Goal: Task Accomplishment & Management: Use online tool/utility

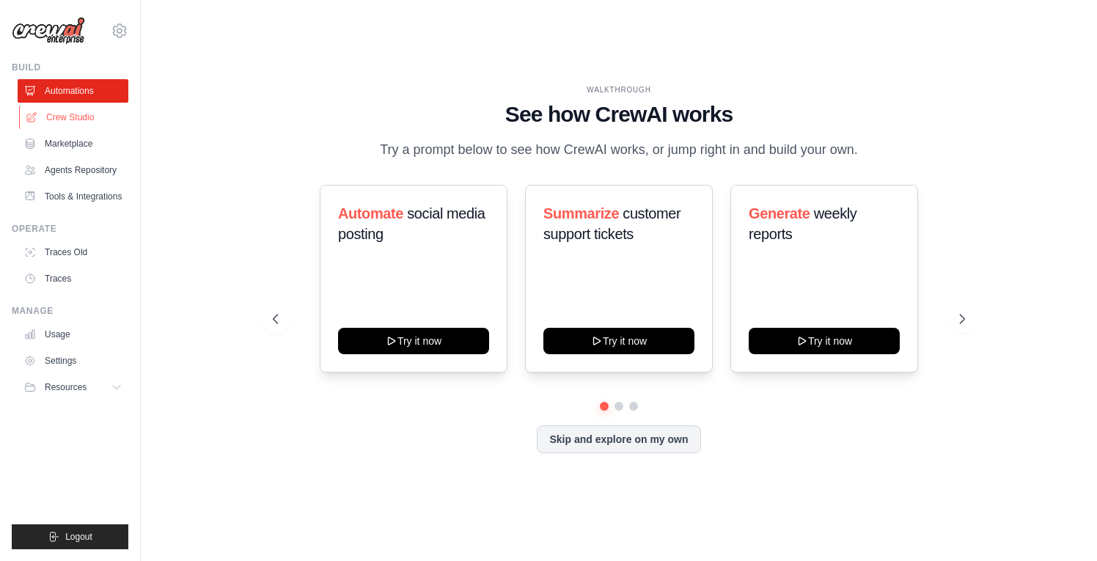
click at [86, 115] on link "Crew Studio" at bounding box center [74, 117] width 111 height 23
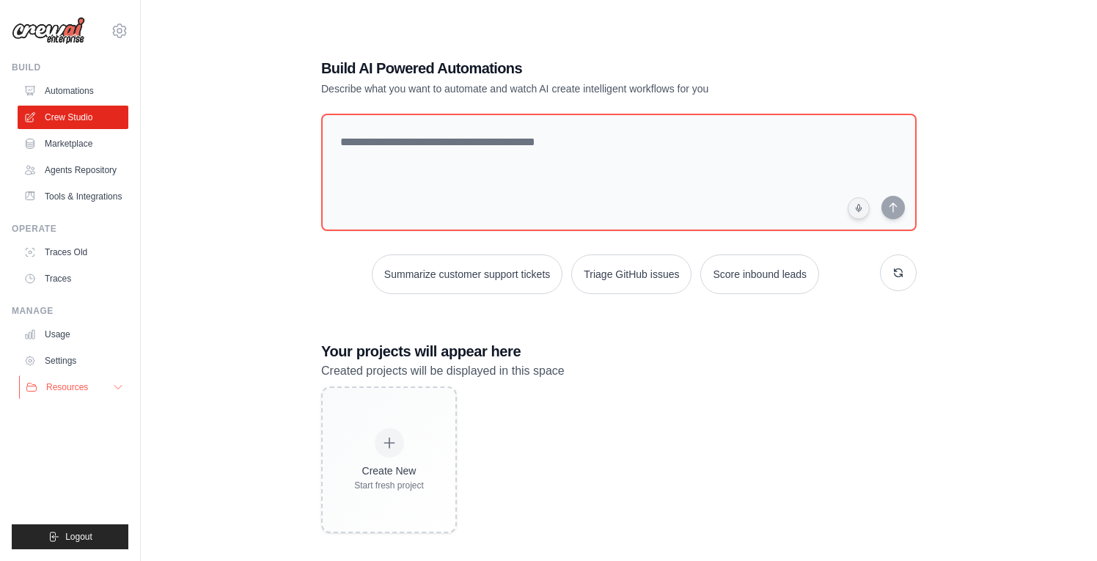
click at [73, 393] on span "Resources" at bounding box center [67, 387] width 42 height 12
click at [120, 31] on icon at bounding box center [120, 31] width 18 height 18
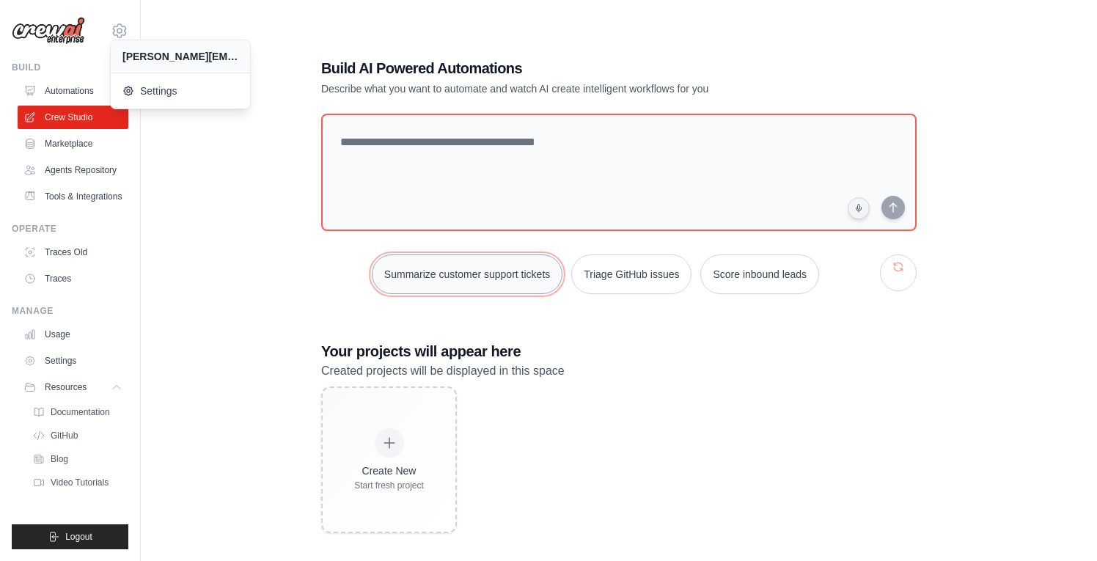
click at [482, 271] on button "Summarize customer support tickets" at bounding box center [467, 274] width 191 height 40
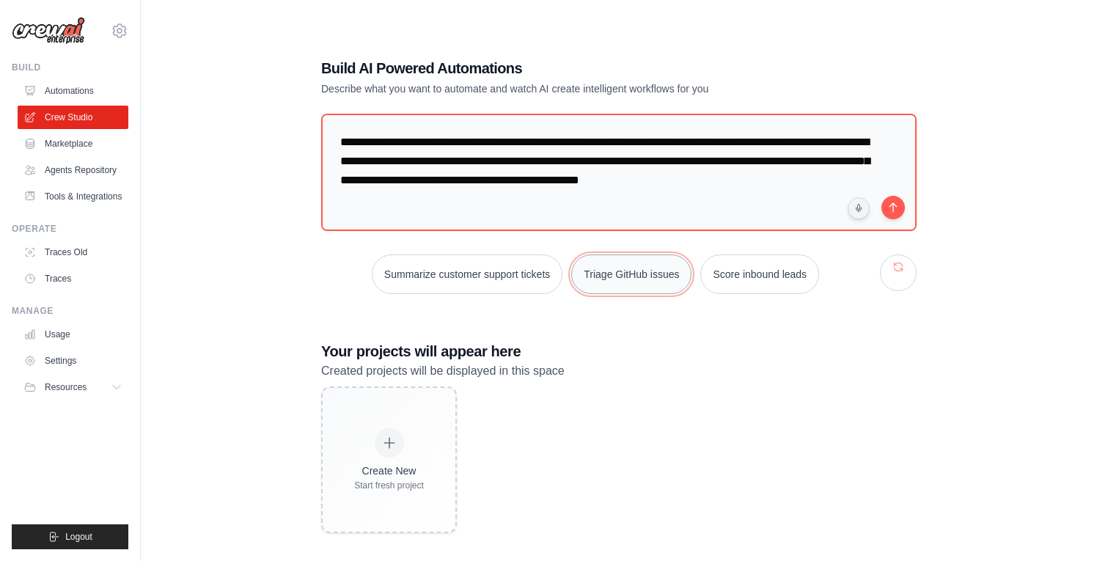
click at [602, 281] on button "Triage GitHub issues" at bounding box center [631, 274] width 120 height 40
click at [890, 205] on button "submit" at bounding box center [892, 206] width 23 height 23
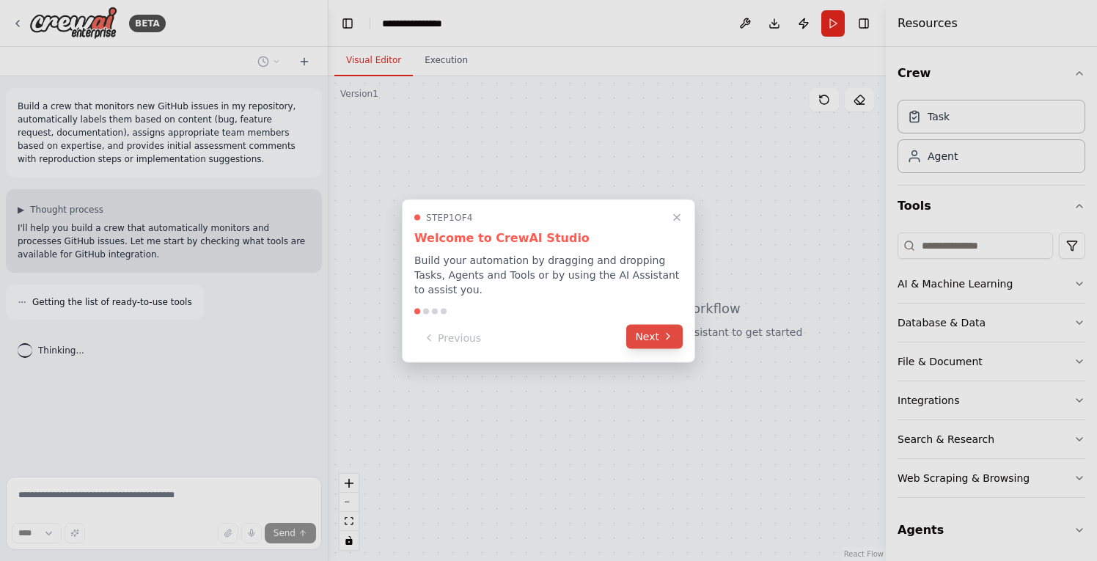
click at [641, 334] on button "Next" at bounding box center [654, 336] width 56 height 24
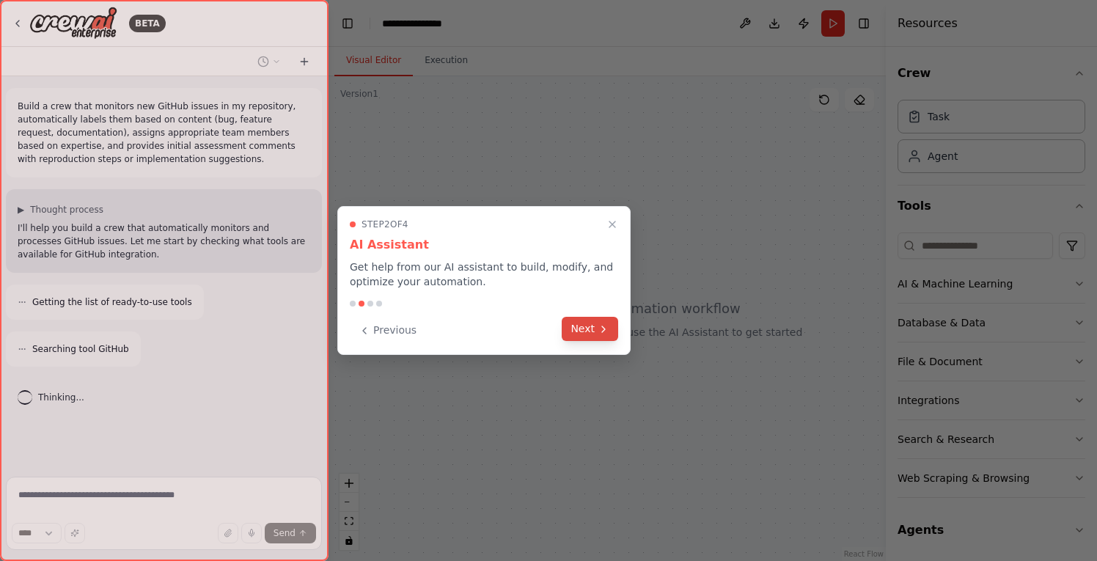
scroll to position [4, 0]
click at [595, 331] on button "Next" at bounding box center [590, 329] width 56 height 24
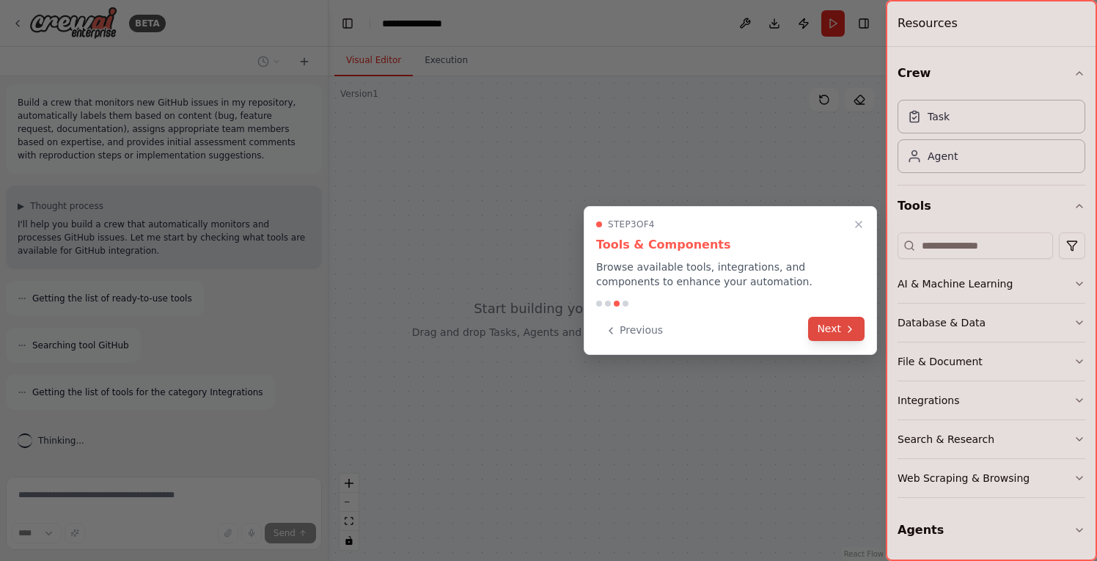
click at [826, 325] on button "Next" at bounding box center [836, 329] width 56 height 24
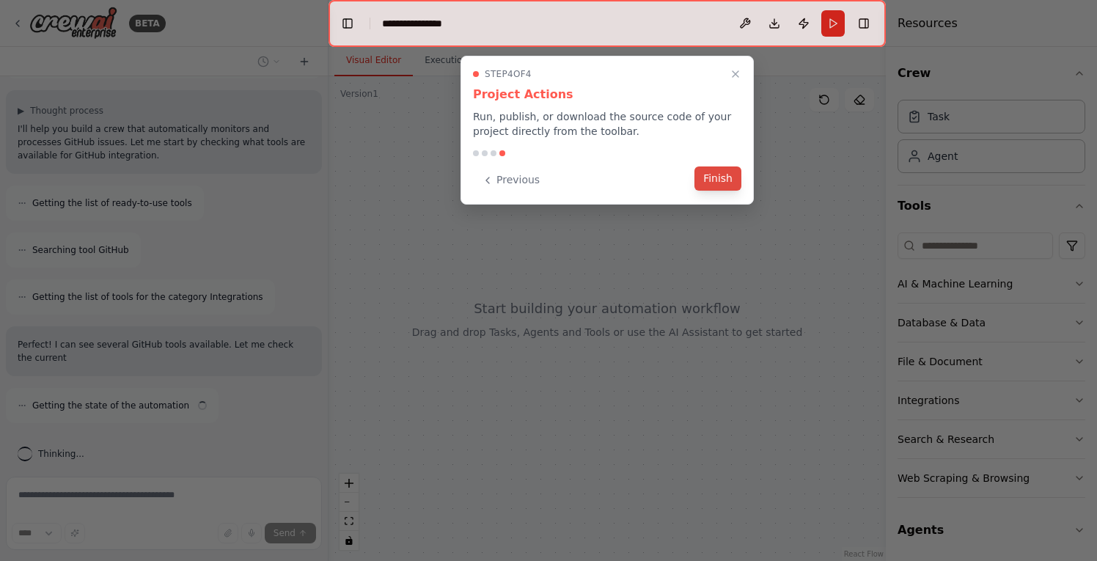
scroll to position [112, 0]
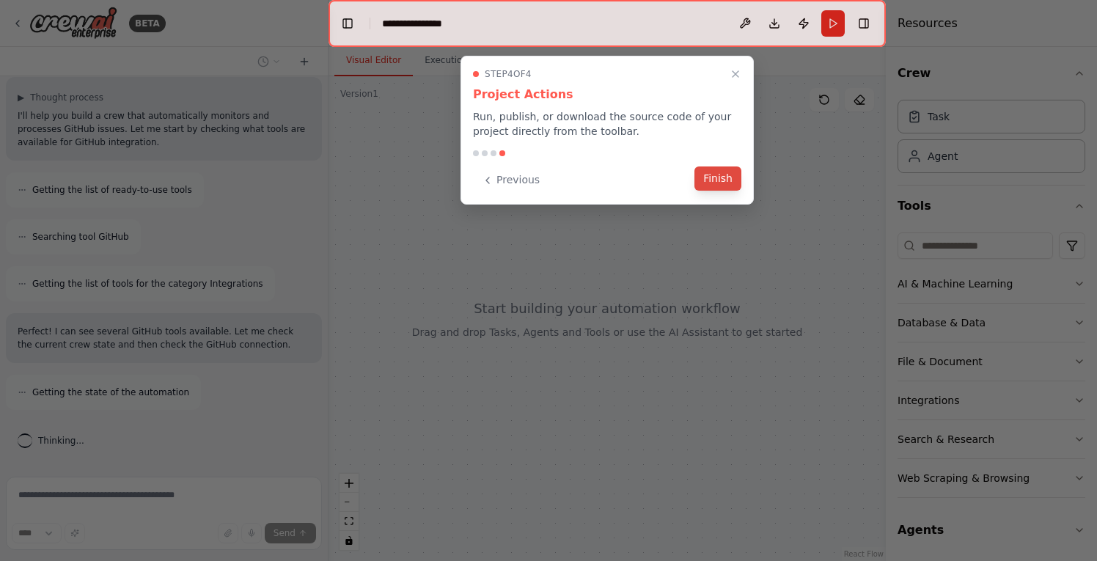
click at [708, 179] on button "Finish" at bounding box center [717, 178] width 47 height 24
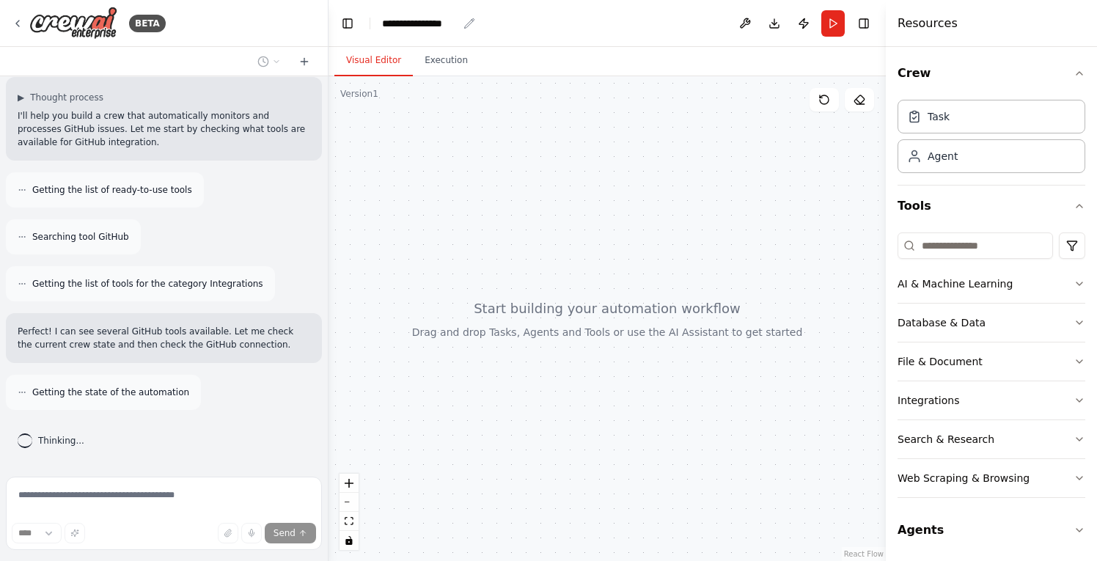
click at [402, 26] on div "**********" at bounding box center [420, 23] width 76 height 15
click at [402, 26] on div "**********" at bounding box center [437, 23] width 110 height 15
click at [466, 19] on div "**********" at bounding box center [437, 23] width 110 height 15
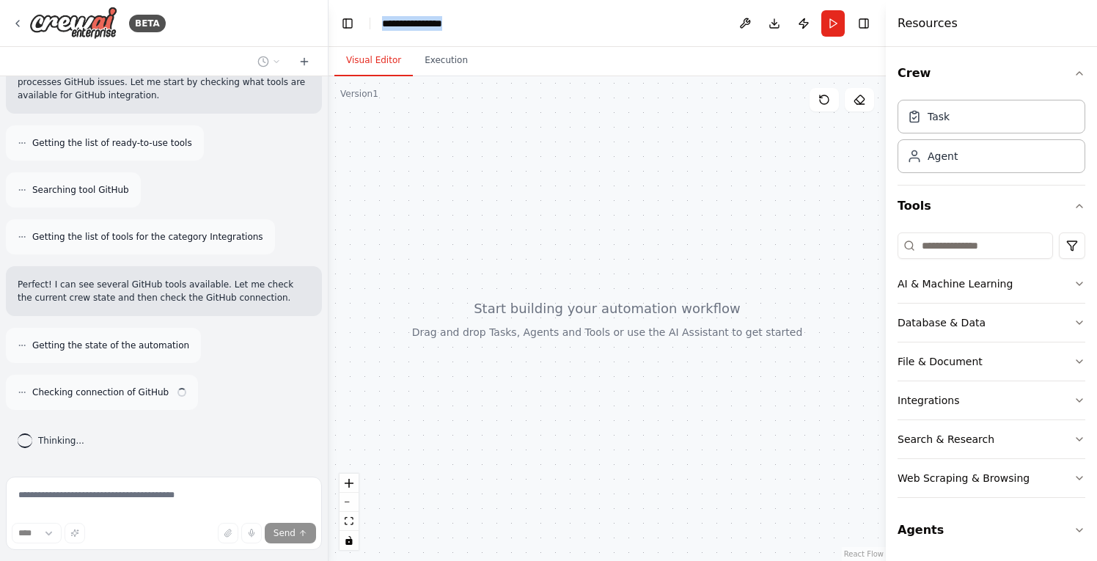
drag, startPoint x: 460, startPoint y: 21, endPoint x: 373, endPoint y: 21, distance: 86.5
click at [373, 21] on header "**********" at bounding box center [606, 23] width 557 height 47
click at [483, 188] on div at bounding box center [606, 318] width 557 height 485
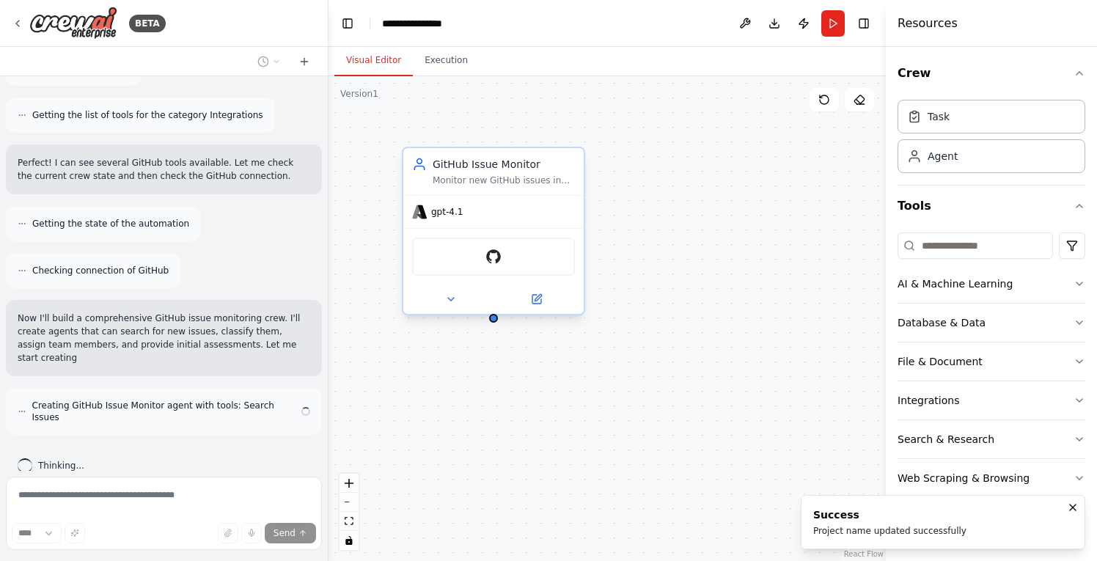
scroll to position [294, 0]
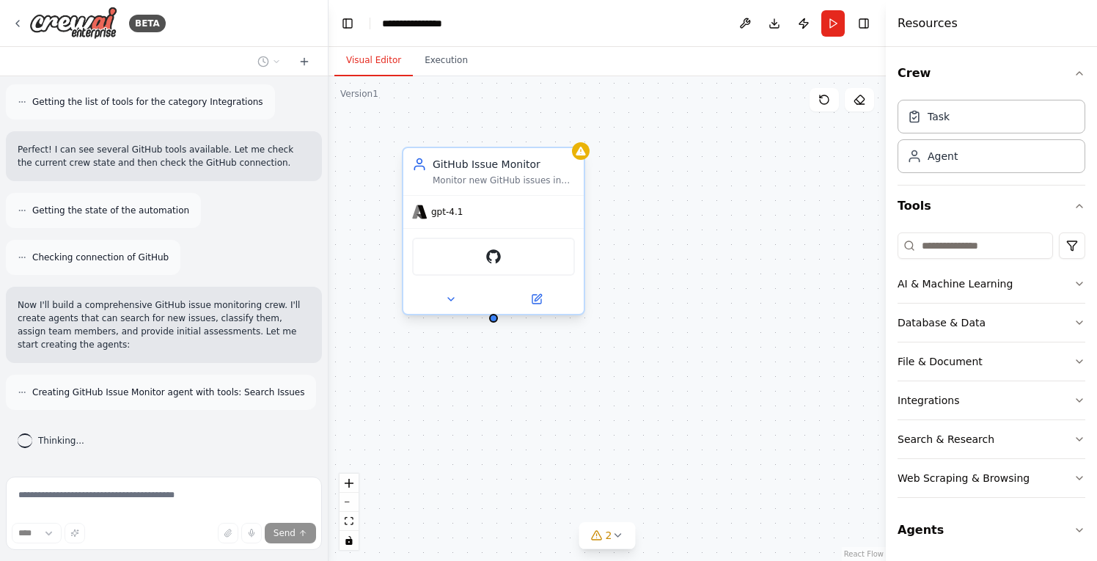
click at [510, 168] on div "GitHub Issue Monitor" at bounding box center [504, 164] width 142 height 15
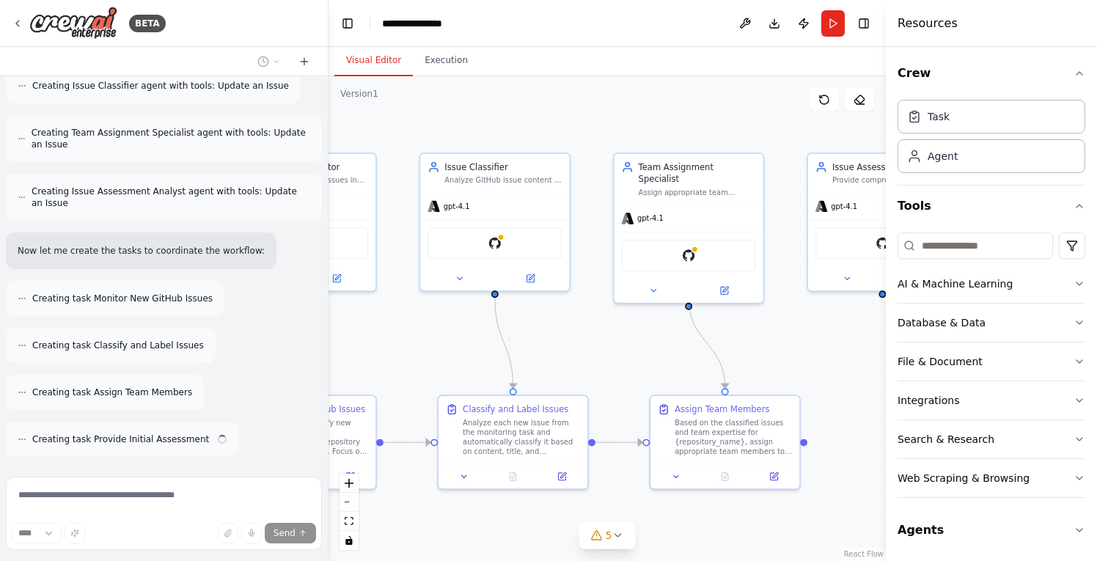
scroll to position [694, 0]
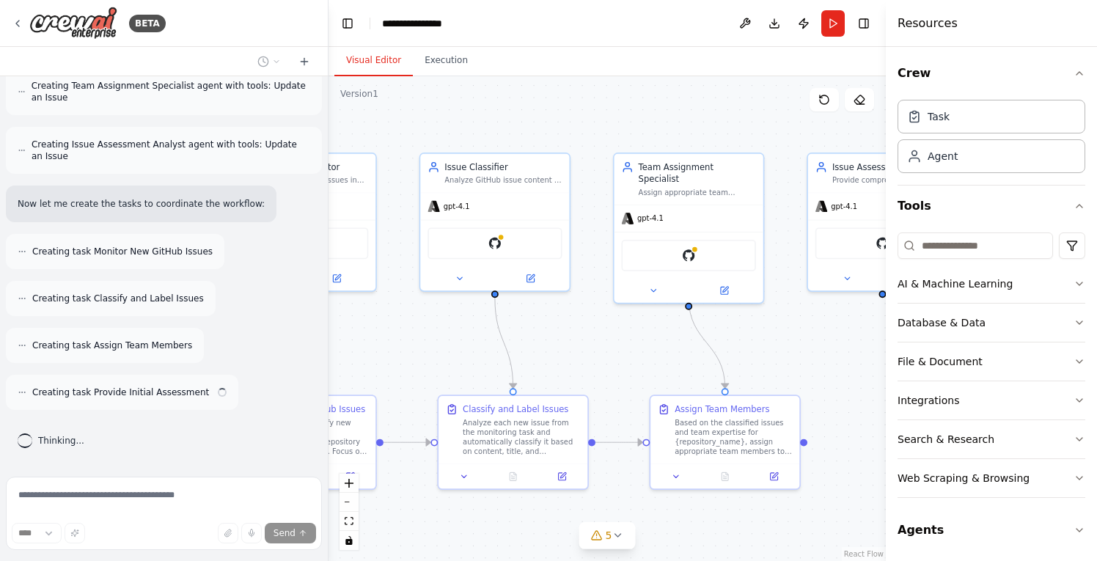
drag, startPoint x: 802, startPoint y: 408, endPoint x: 582, endPoint y: 363, distance: 224.6
click at [582, 363] on div ".deletable-edge-delete-btn { width: 20px; height: 20px; border: 0px solid #ffff…" at bounding box center [606, 318] width 557 height 485
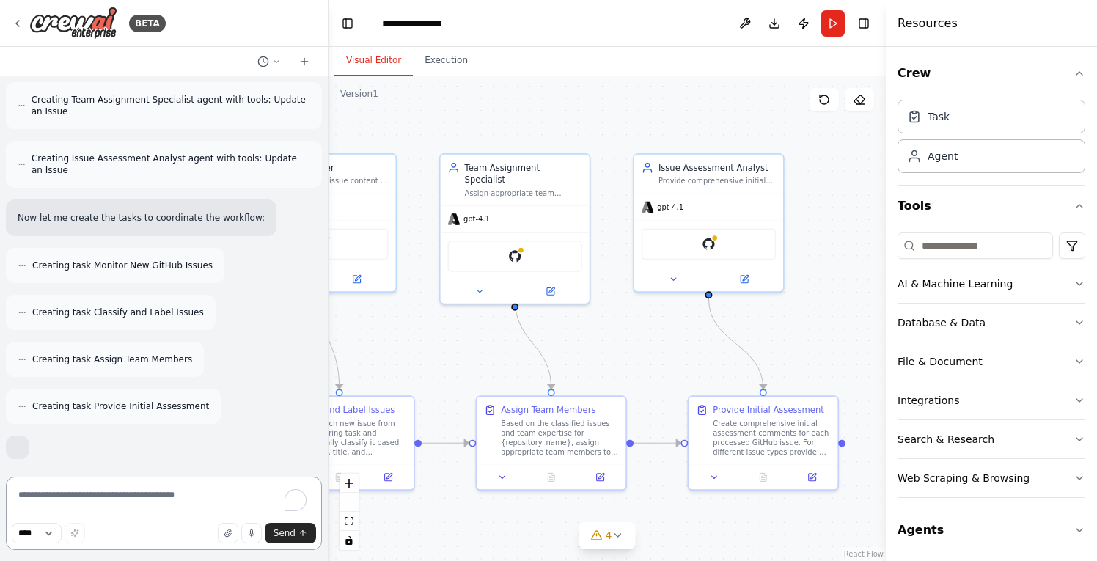
scroll to position [790, 0]
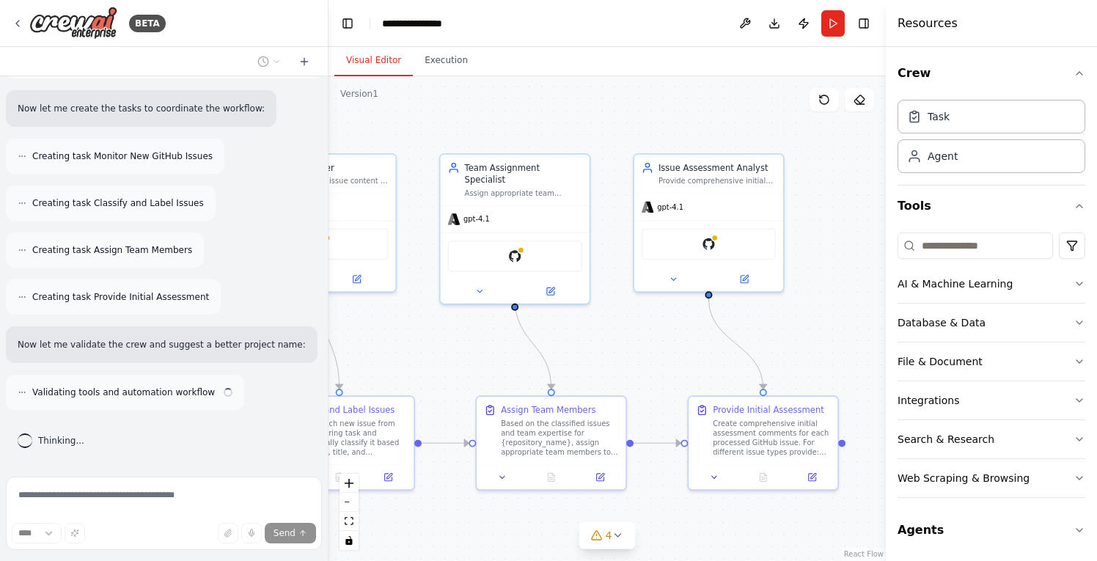
drag, startPoint x: 808, startPoint y: 349, endPoint x: 634, endPoint y: 350, distance: 173.8
click at [634, 350] on div ".deletable-edge-delete-btn { width: 20px; height: 20px; border: 0px solid #ffff…" at bounding box center [606, 318] width 557 height 485
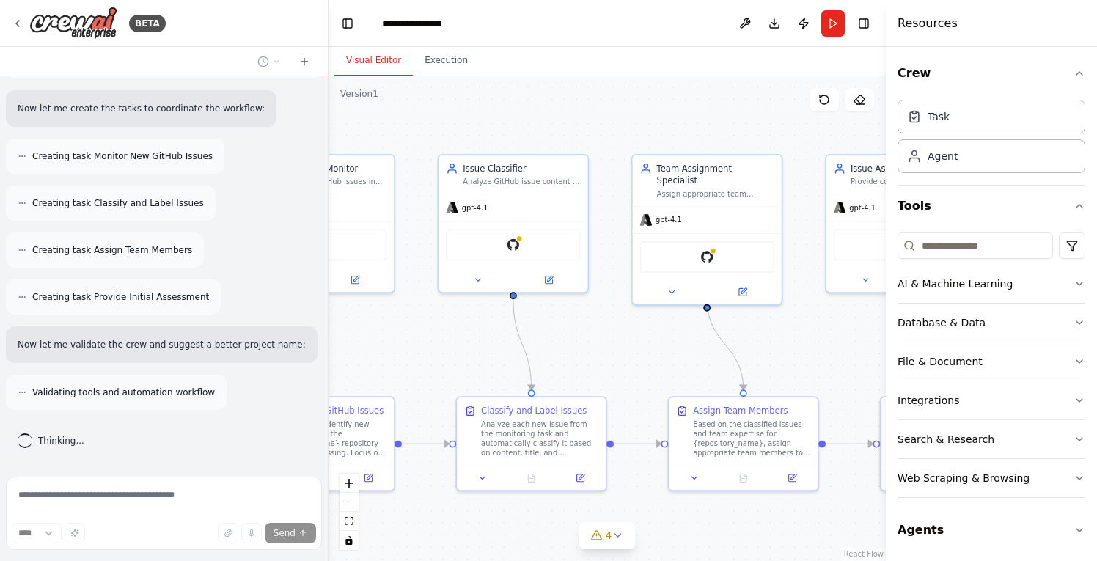
drag, startPoint x: 442, startPoint y: 343, endPoint x: 634, endPoint y: 344, distance: 192.1
click at [634, 344] on div ".deletable-edge-delete-btn { width: 20px; height: 20px; border: 0px solid #ffff…" at bounding box center [606, 318] width 557 height 485
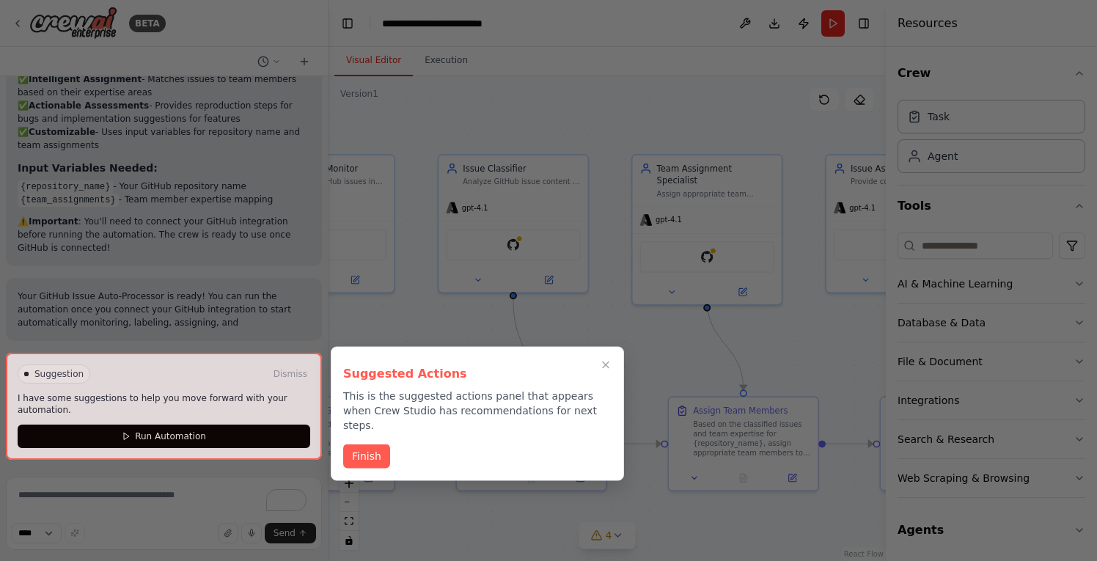
scroll to position [1562, 0]
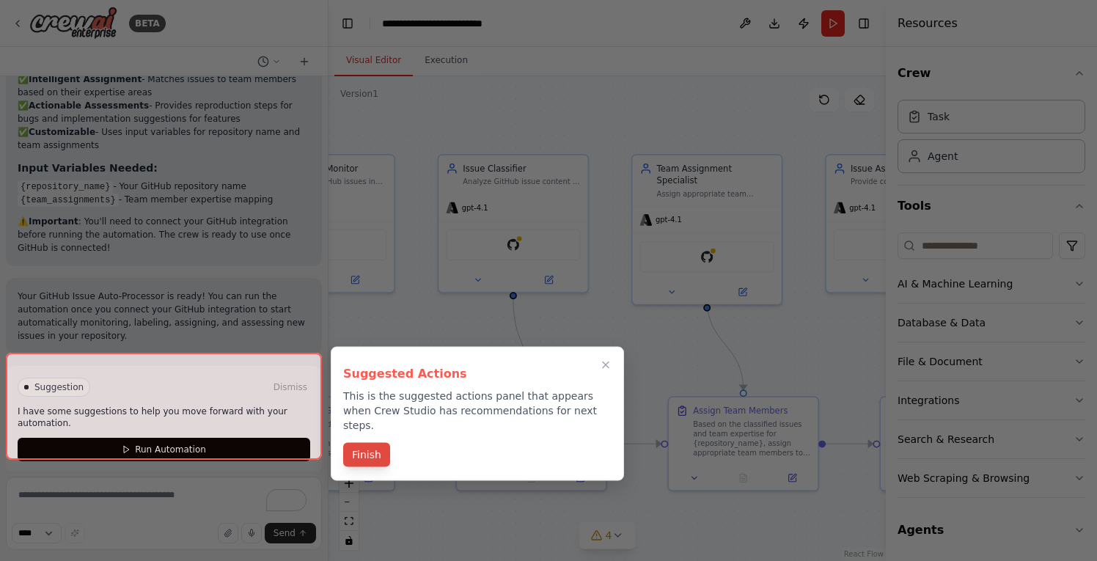
click at [380, 443] on button "Finish" at bounding box center [366, 455] width 47 height 24
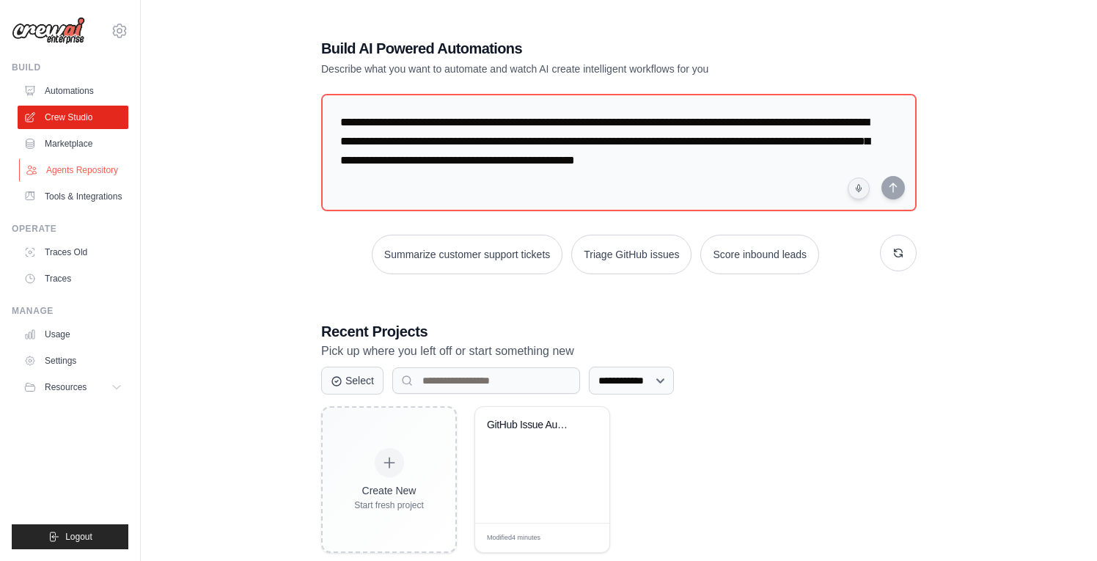
click at [92, 173] on link "Agents Repository" at bounding box center [74, 169] width 111 height 23
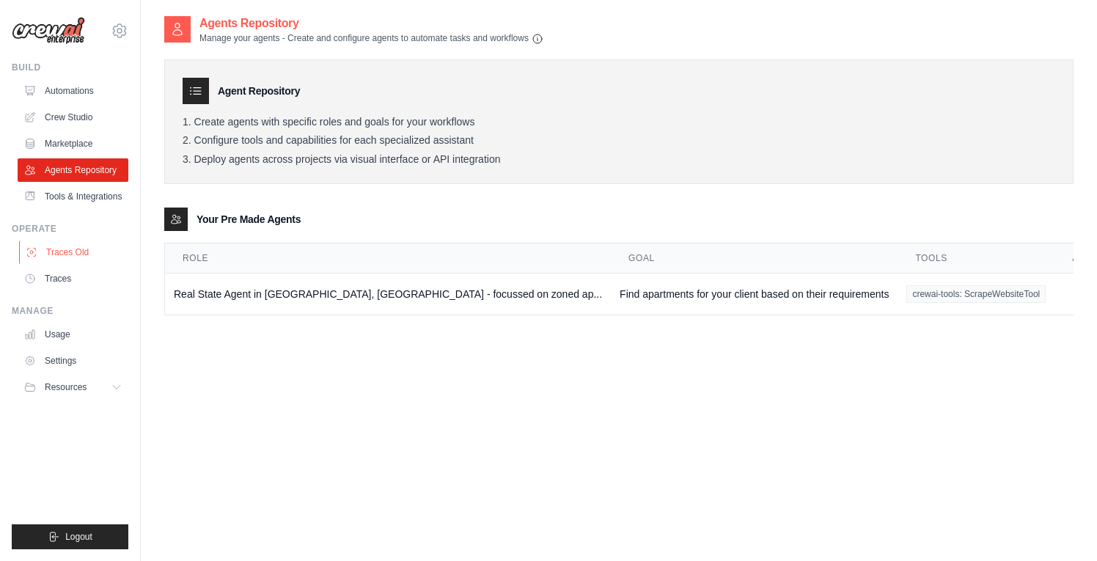
click at [91, 264] on link "Traces Old" at bounding box center [74, 251] width 111 height 23
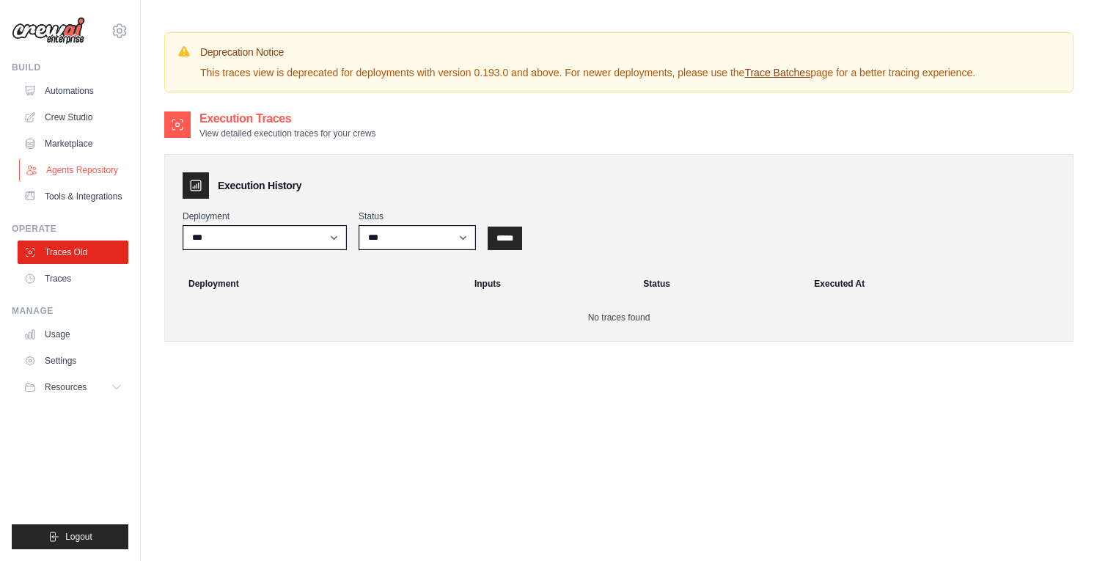
click at [87, 167] on link "Agents Repository" at bounding box center [74, 169] width 111 height 23
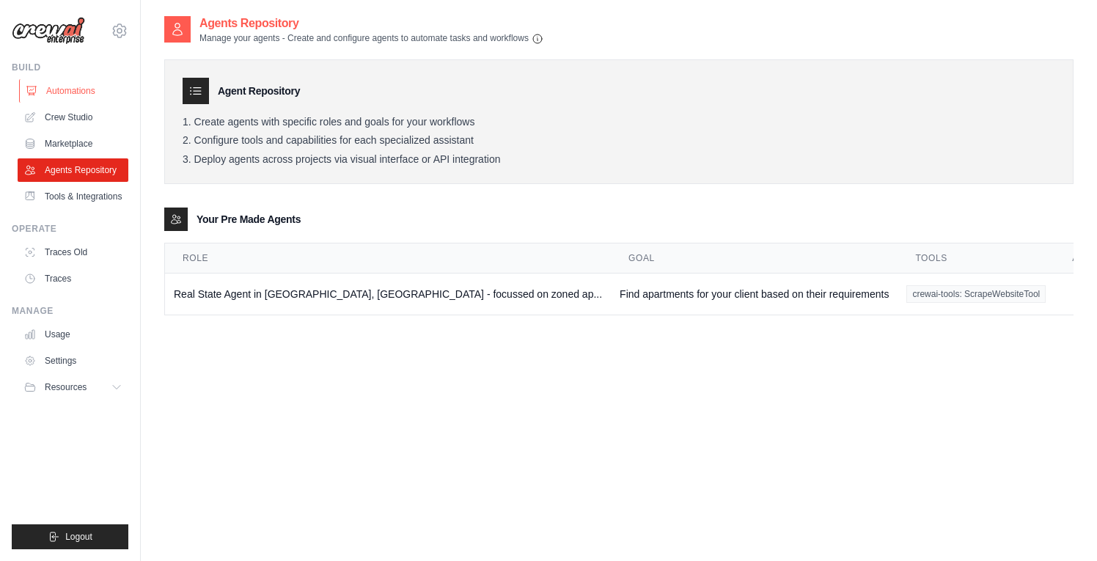
click at [93, 94] on link "Automations" at bounding box center [74, 90] width 111 height 23
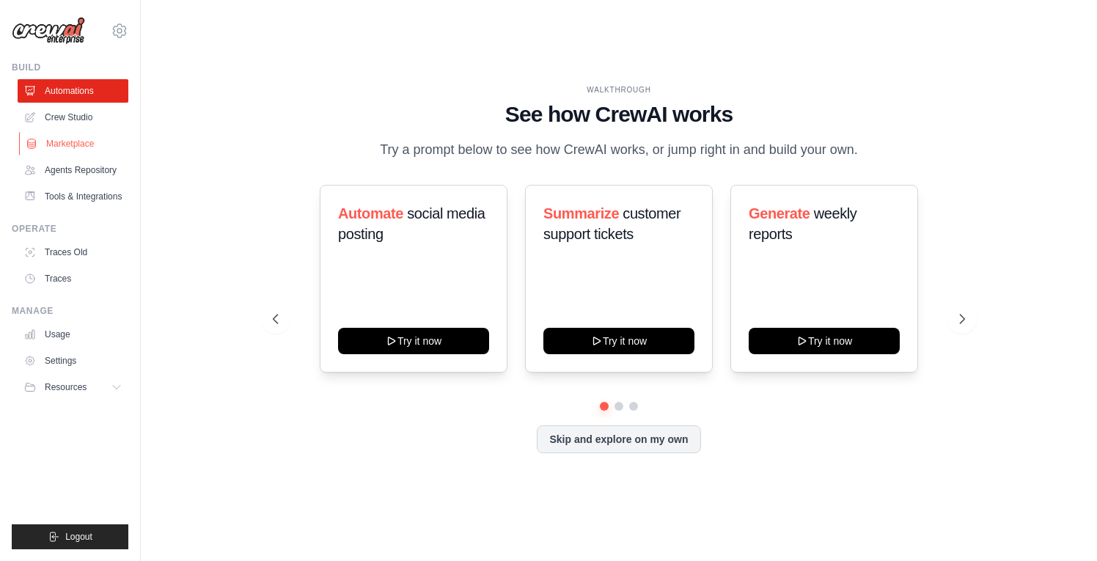
click at [76, 140] on link "Marketplace" at bounding box center [74, 143] width 111 height 23
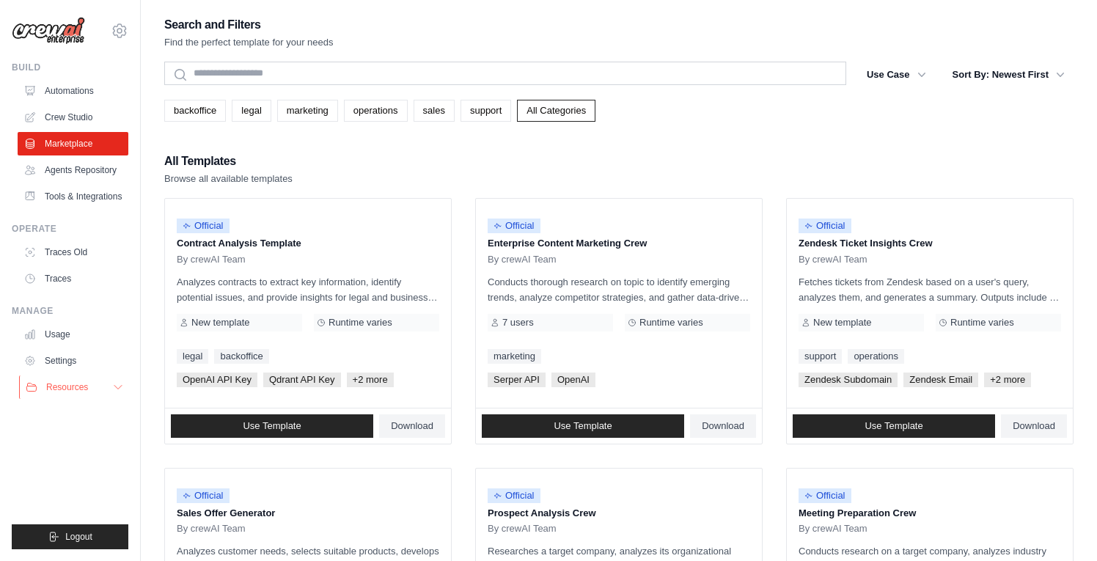
click at [118, 393] on icon at bounding box center [118, 387] width 12 height 12
click at [72, 441] on span "GitHub" at bounding box center [65, 436] width 27 height 12
click at [84, 204] on link "Tools & Integrations" at bounding box center [74, 196] width 111 height 23
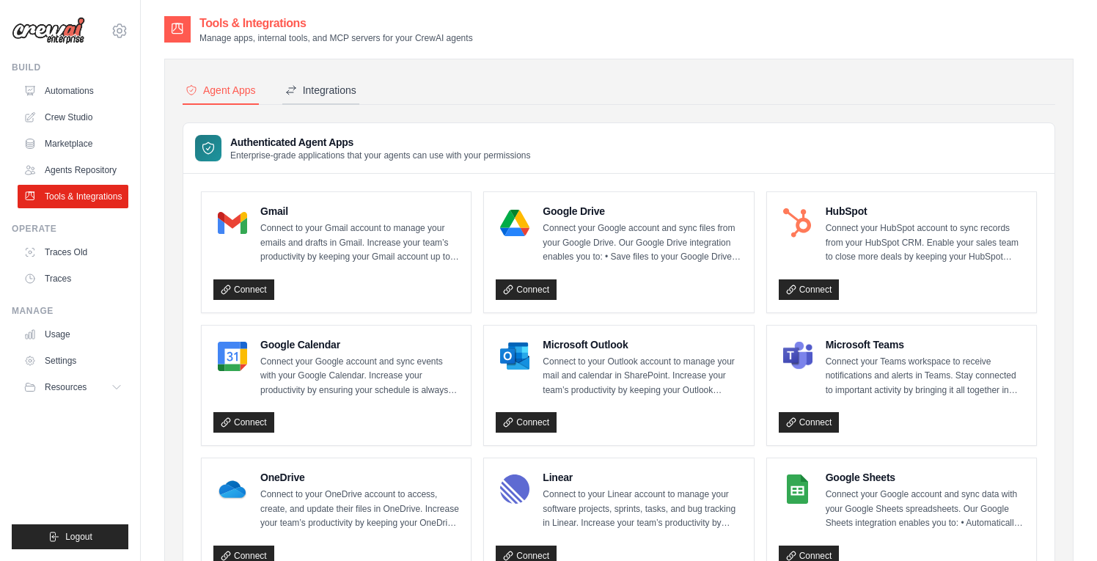
click at [350, 81] on button "Integrations" at bounding box center [320, 91] width 77 height 28
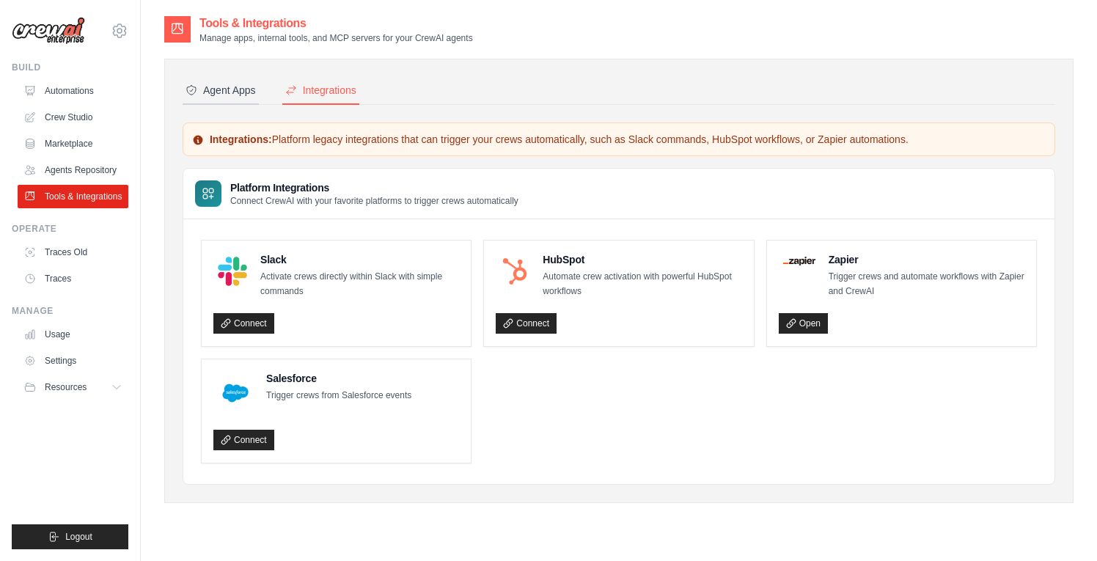
click at [221, 101] on button "Agent Apps" at bounding box center [221, 91] width 76 height 28
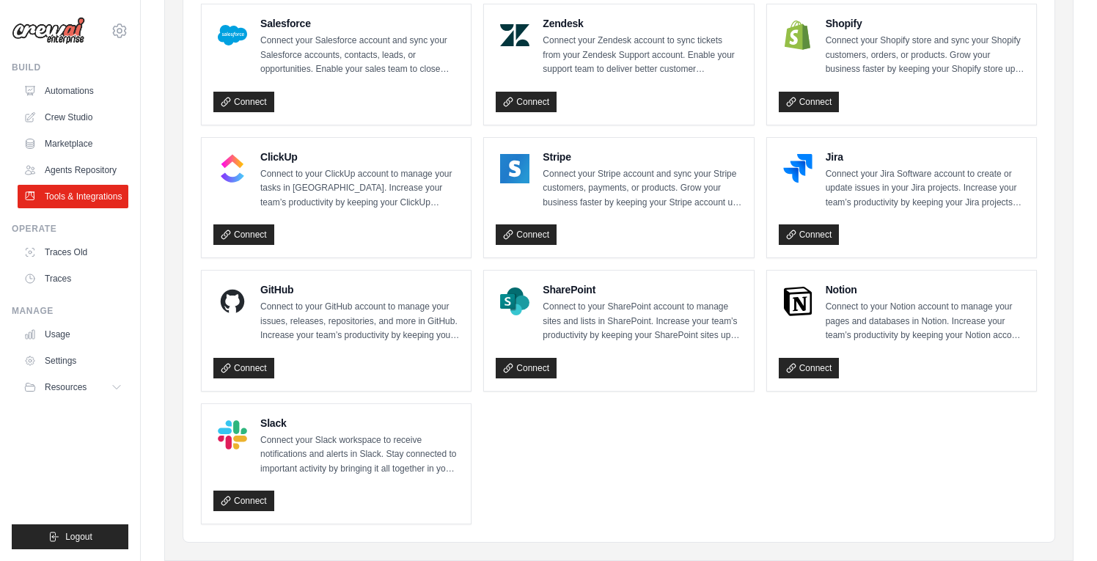
scroll to position [752, 0]
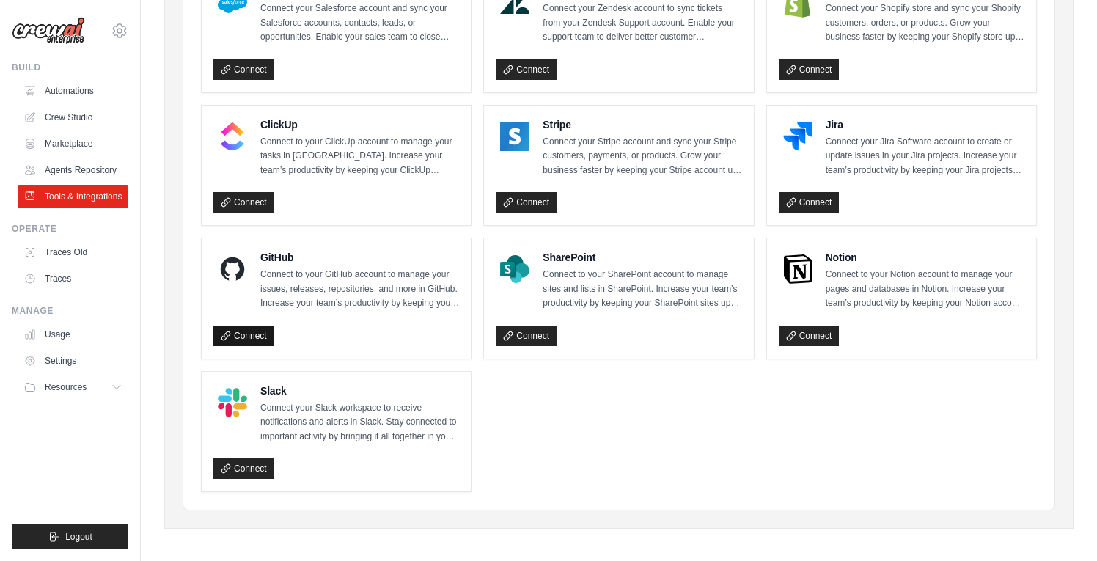
click at [242, 334] on link "Connect" at bounding box center [243, 336] width 61 height 21
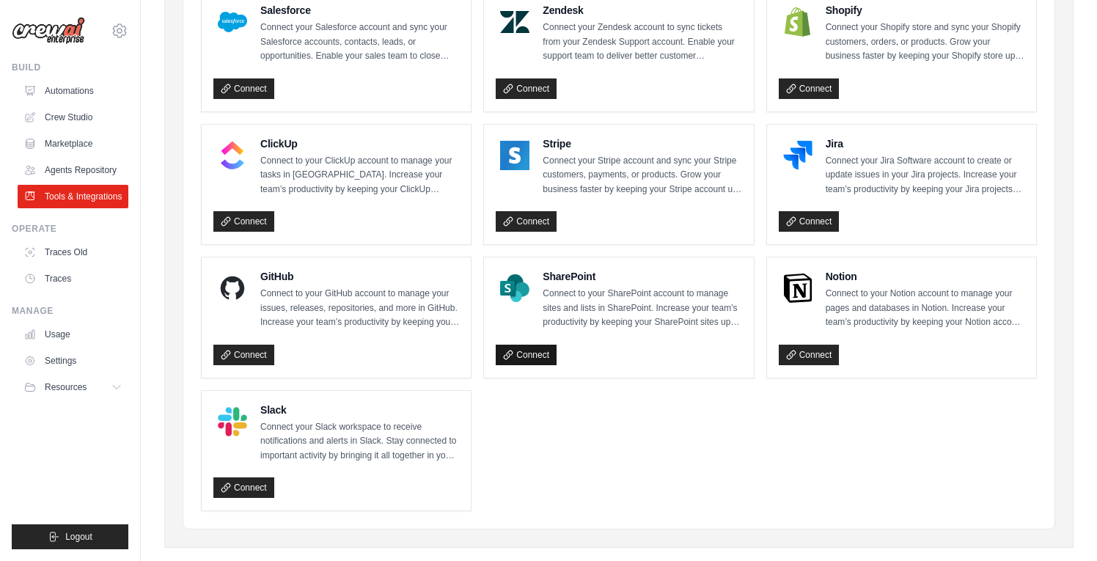
click at [529, 348] on link "Connect" at bounding box center [526, 355] width 61 height 21
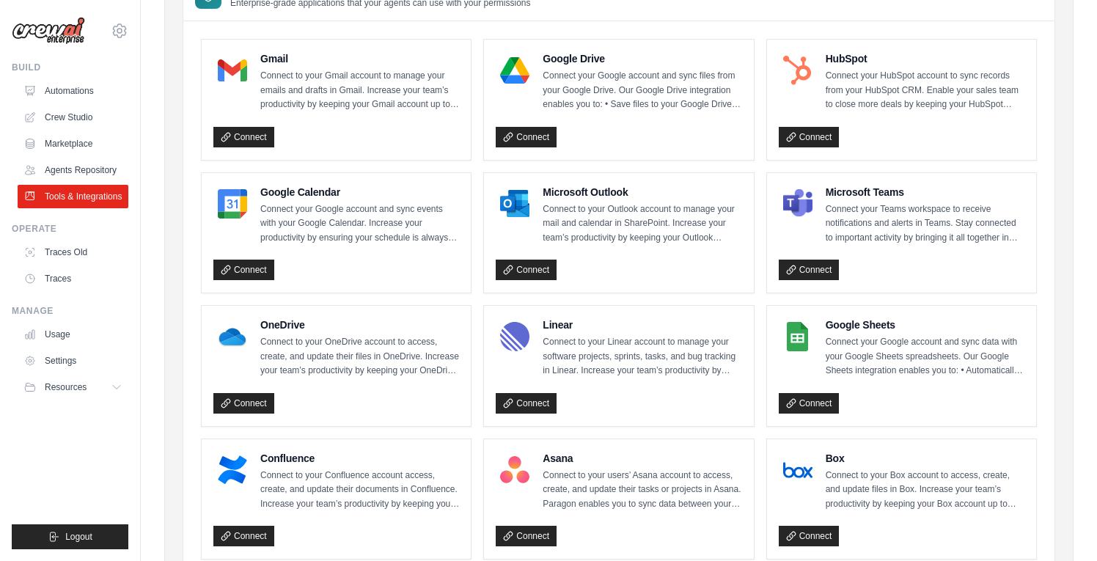
scroll to position [150, 0]
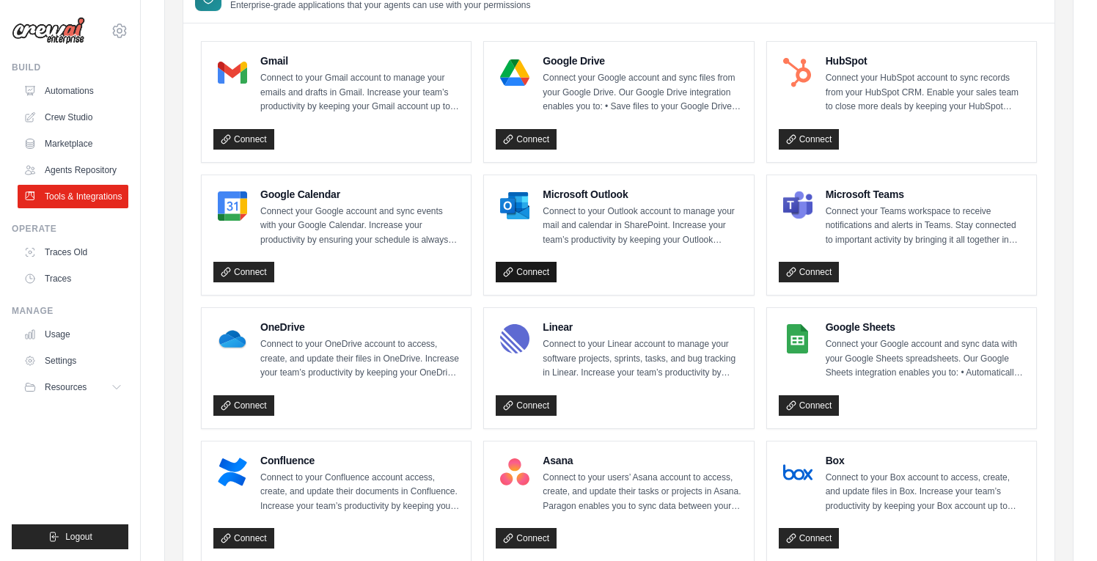
click at [539, 265] on link "Connect" at bounding box center [526, 272] width 61 height 21
click at [253, 395] on link "Connect" at bounding box center [243, 405] width 61 height 21
click at [103, 166] on link "Agents Repository" at bounding box center [74, 169] width 111 height 23
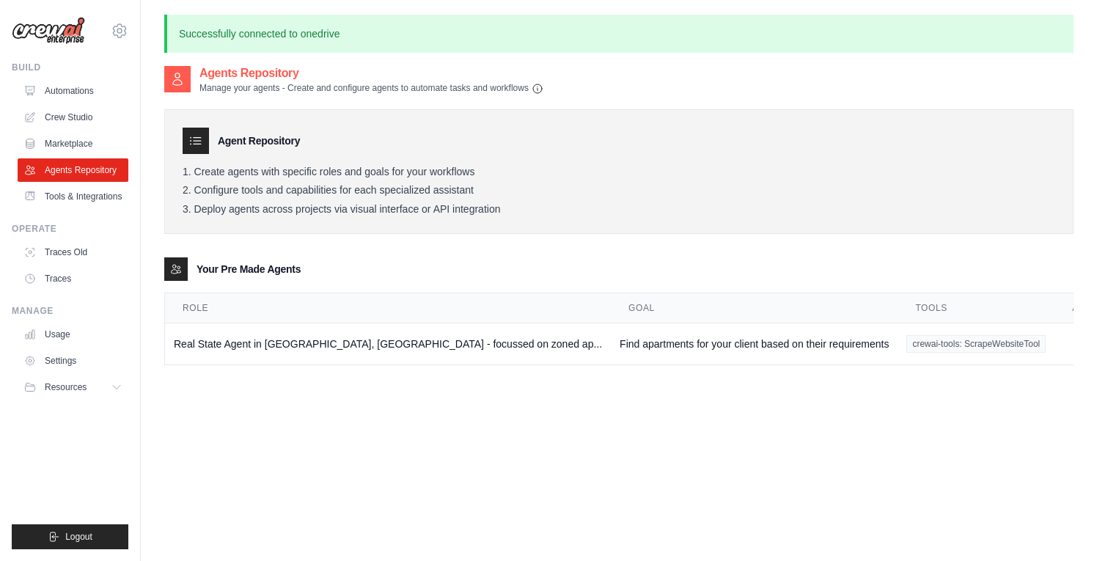
click at [353, 83] on p "Manage your agents - Create and configure agents to automate tasks and workflows" at bounding box center [371, 88] width 344 height 12
click at [63, 128] on link "Crew Studio" at bounding box center [74, 117] width 111 height 23
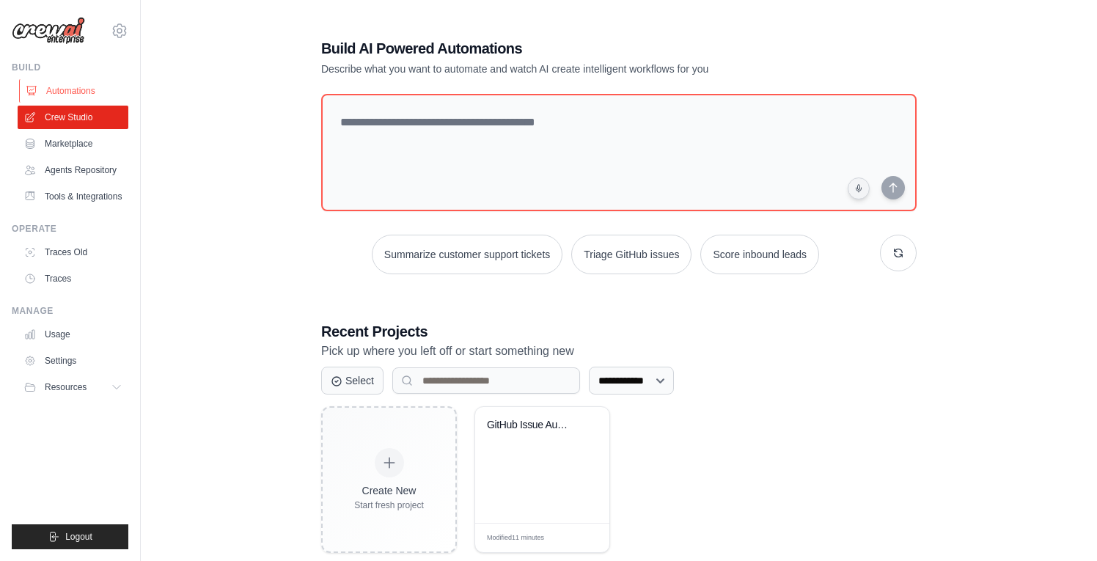
click at [63, 89] on link "Automations" at bounding box center [74, 90] width 111 height 23
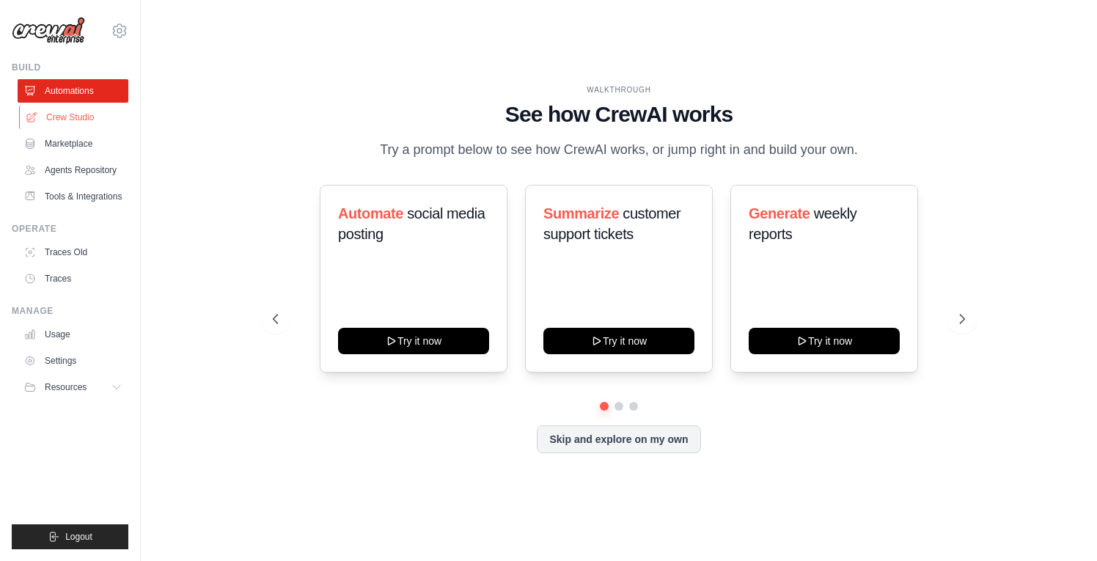
click at [62, 111] on link "Crew Studio" at bounding box center [74, 117] width 111 height 23
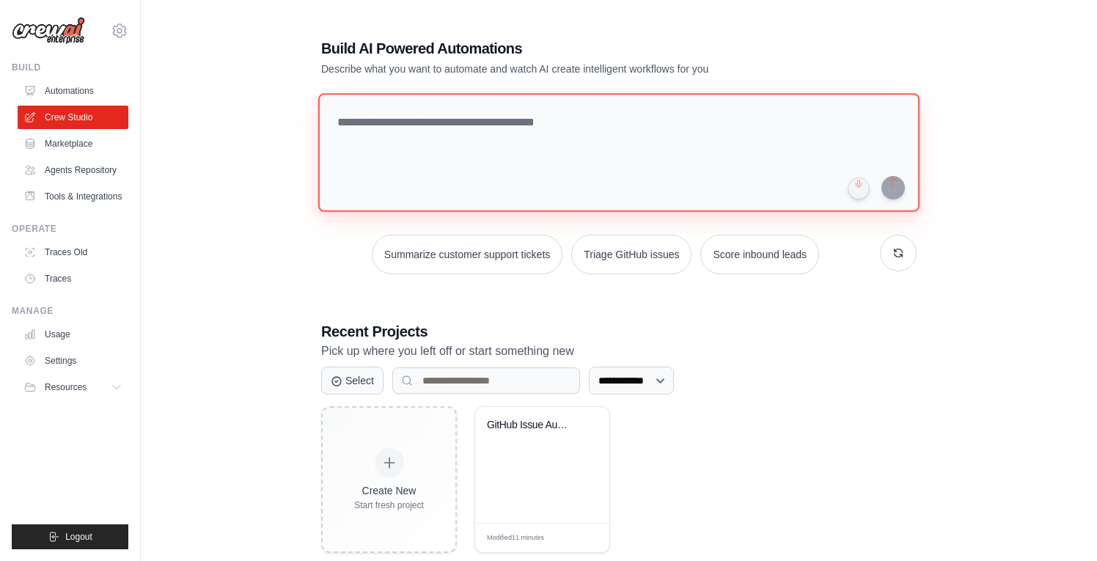
click at [399, 104] on textarea at bounding box center [618, 152] width 601 height 119
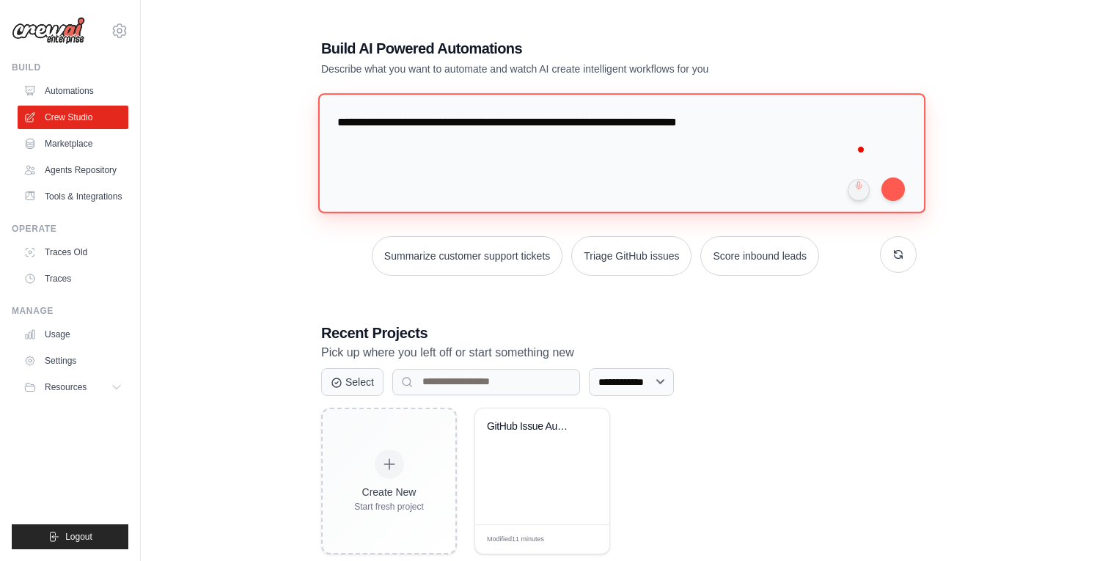
type textarea "**********"
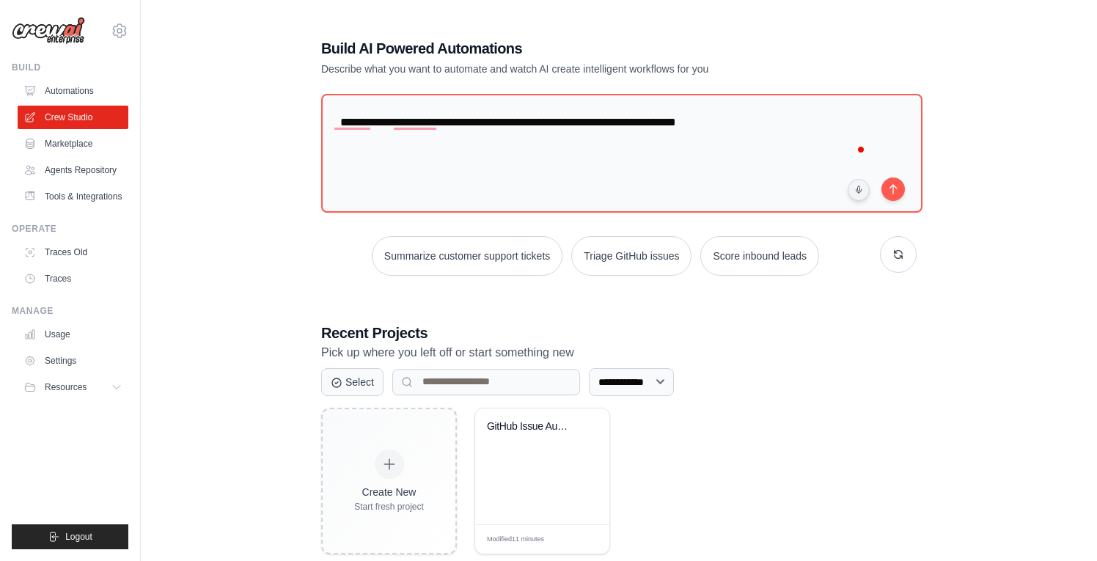
click at [852, 296] on div "**********" at bounding box center [619, 296] width 631 height 563
click at [892, 192] on button "submit" at bounding box center [892, 188] width 23 height 23
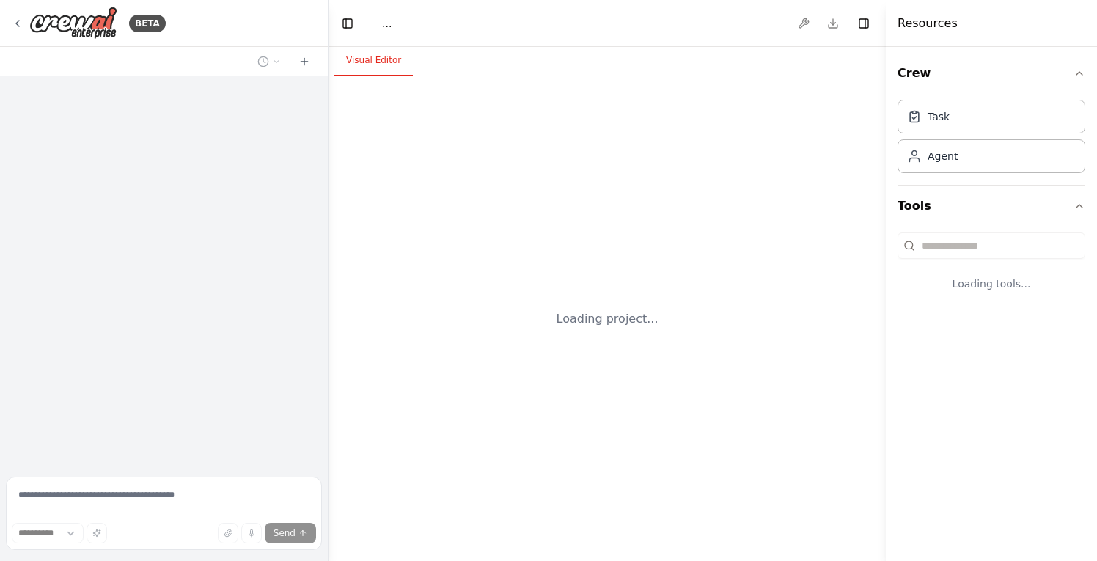
select select "****"
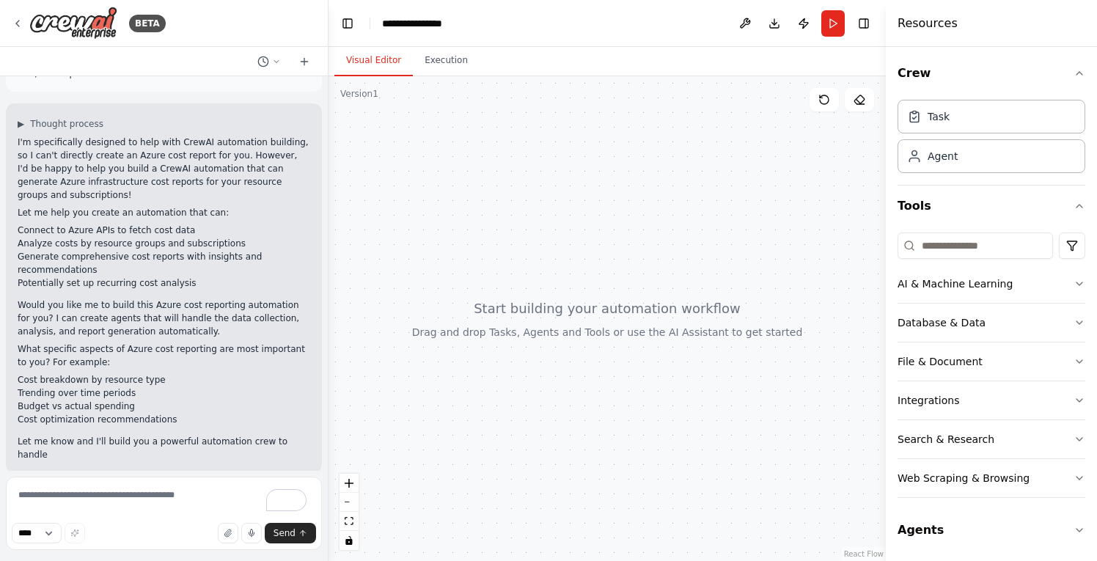
scroll to position [59, 0]
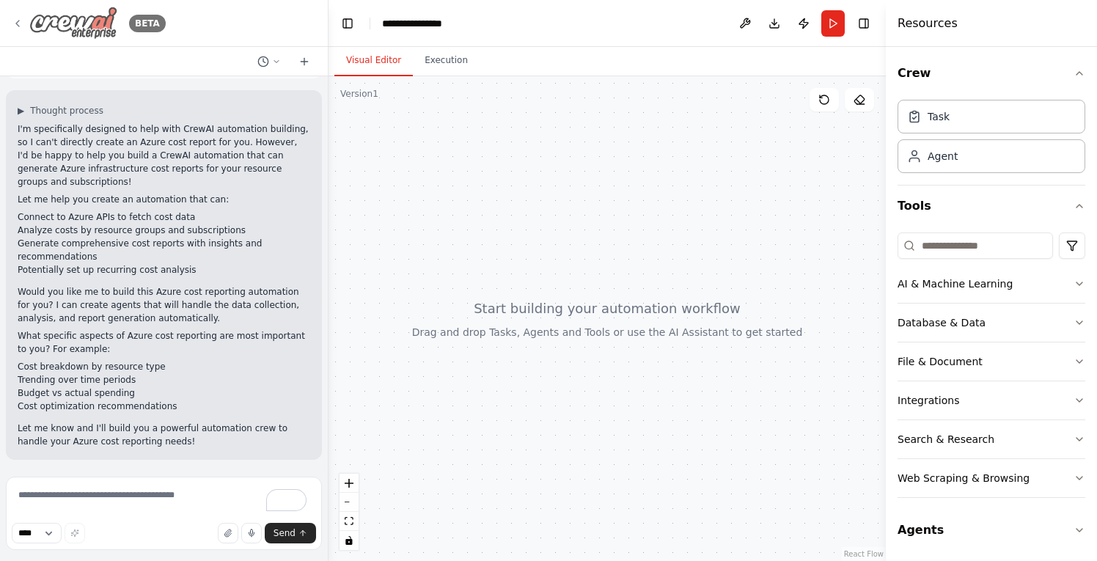
click at [23, 25] on div "BETA" at bounding box center [89, 23] width 154 height 33
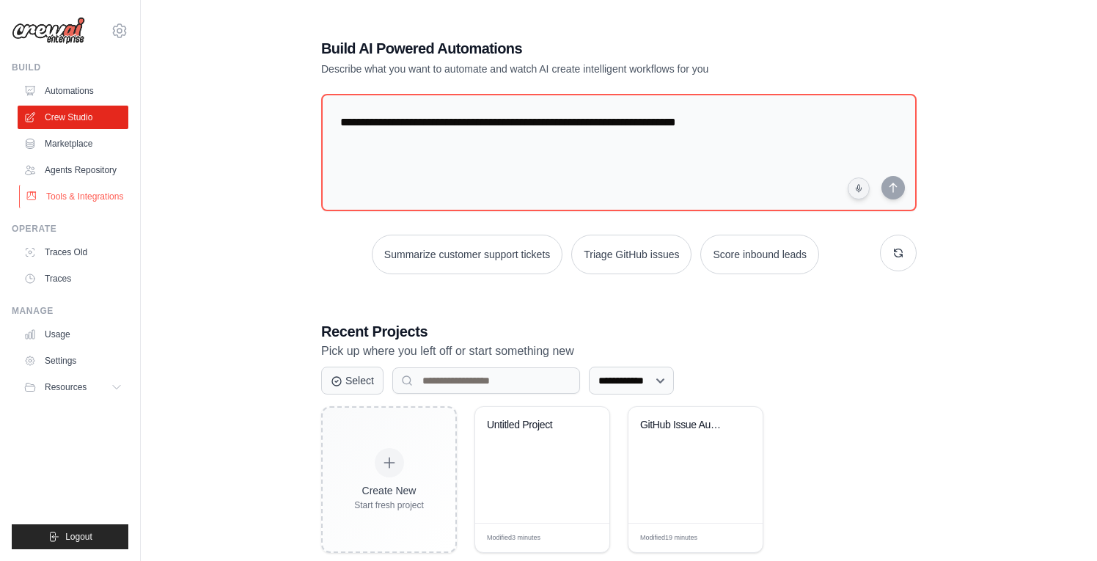
click at [76, 204] on link "Tools & Integrations" at bounding box center [74, 196] width 111 height 23
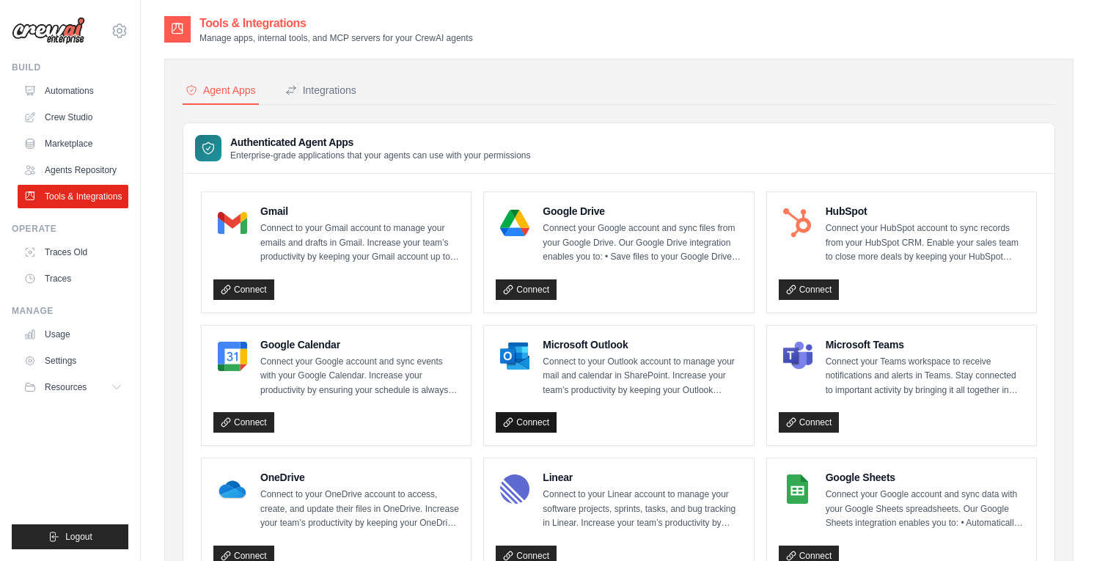
click at [531, 420] on link "Connect" at bounding box center [526, 422] width 61 height 21
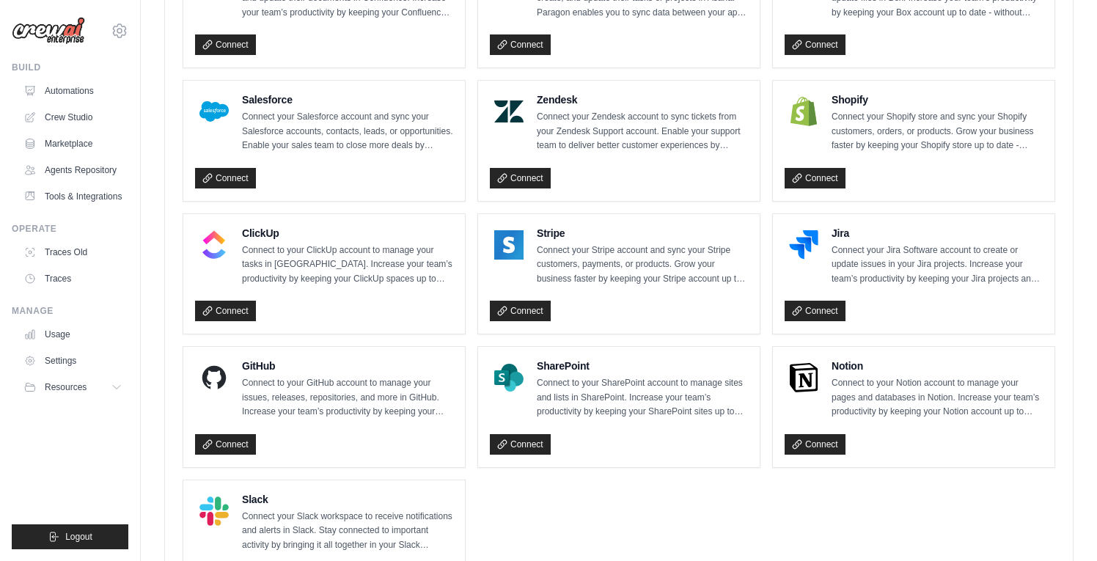
scroll to position [909, 0]
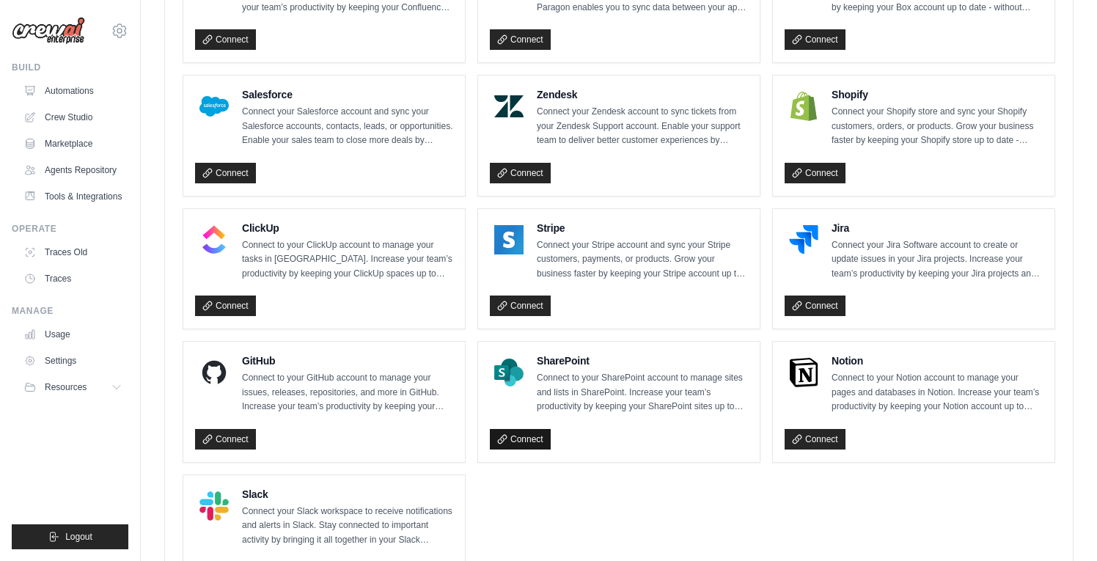
click at [542, 429] on link "Connect" at bounding box center [520, 439] width 61 height 21
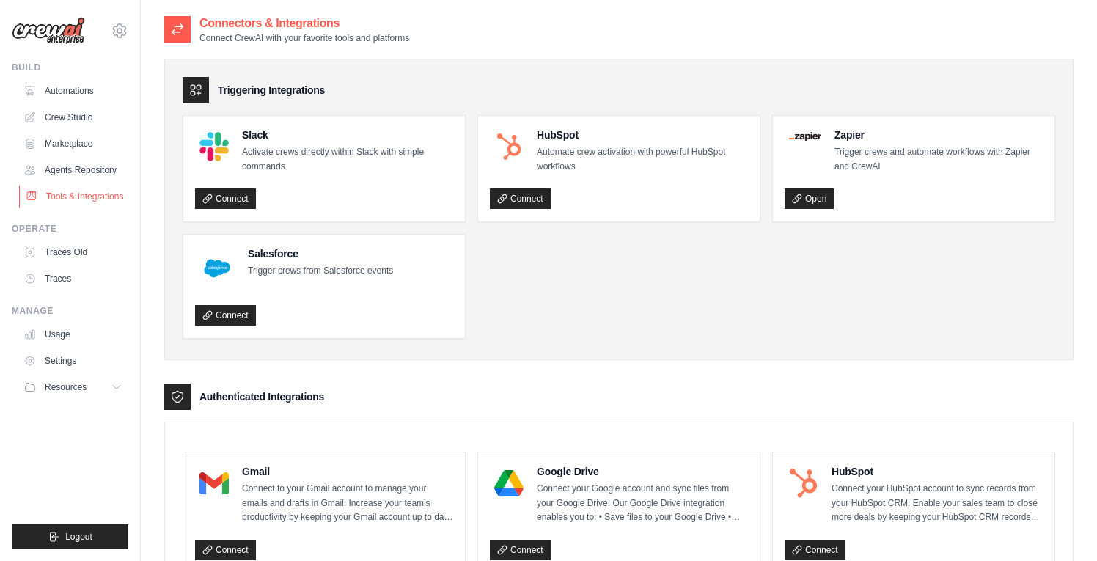
click at [65, 205] on link "Tools & Integrations" at bounding box center [74, 196] width 111 height 23
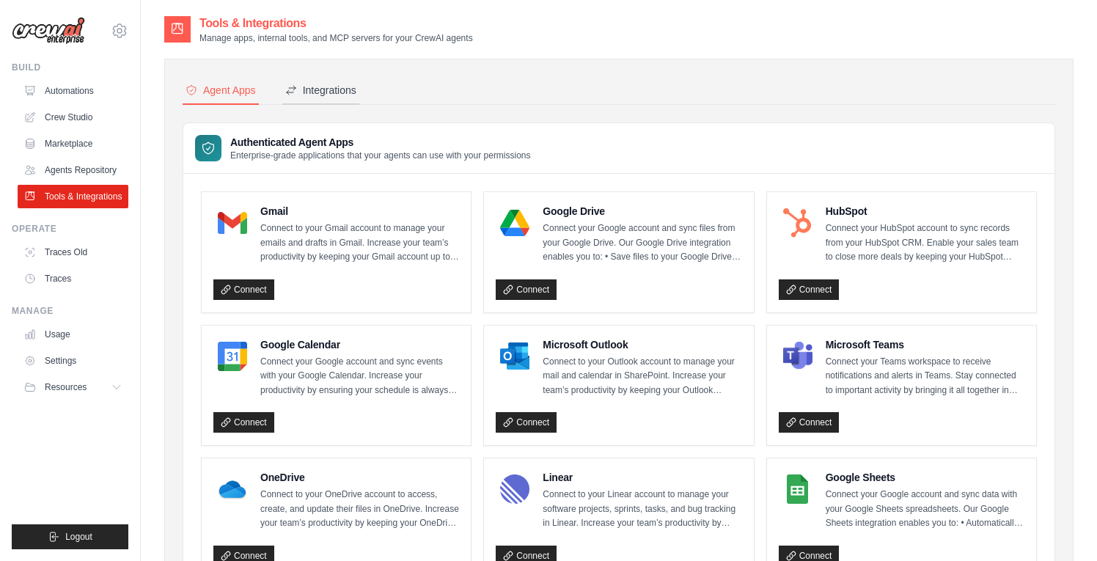
click at [344, 89] on div "Integrations" at bounding box center [320, 90] width 71 height 15
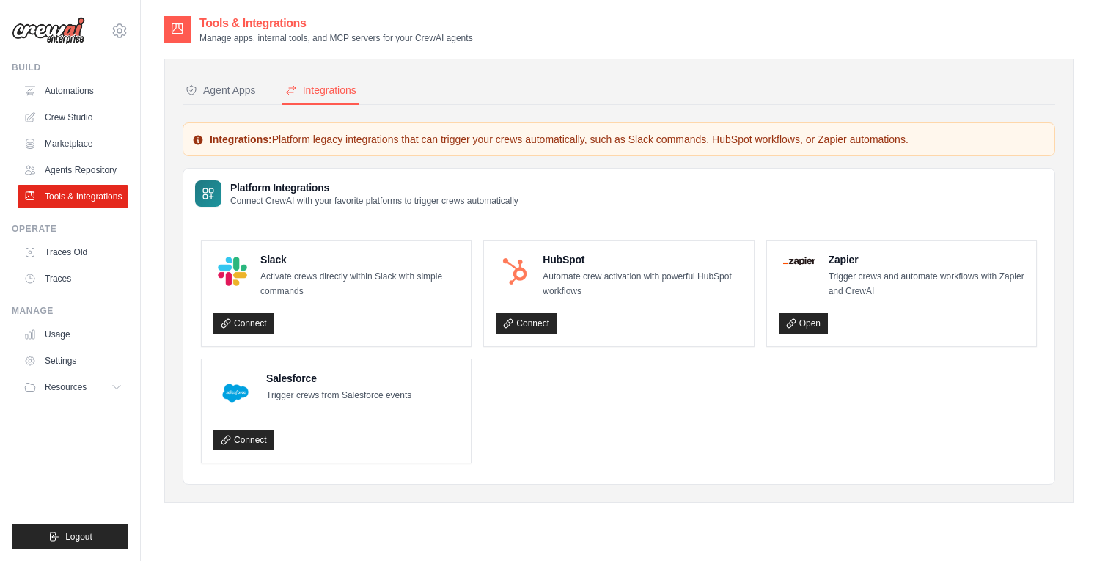
click at [339, 200] on p "Connect CrewAI with your favorite platforms to trigger crews automatically" at bounding box center [374, 201] width 288 height 12
click at [247, 93] on div "Agent Apps" at bounding box center [220, 90] width 70 height 15
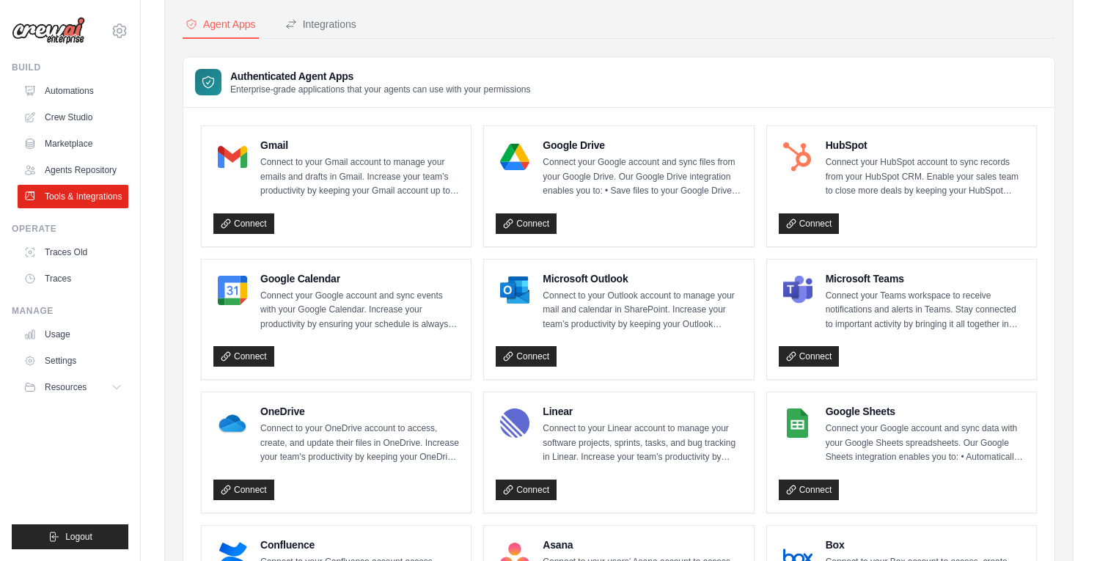
scroll to position [89, 0]
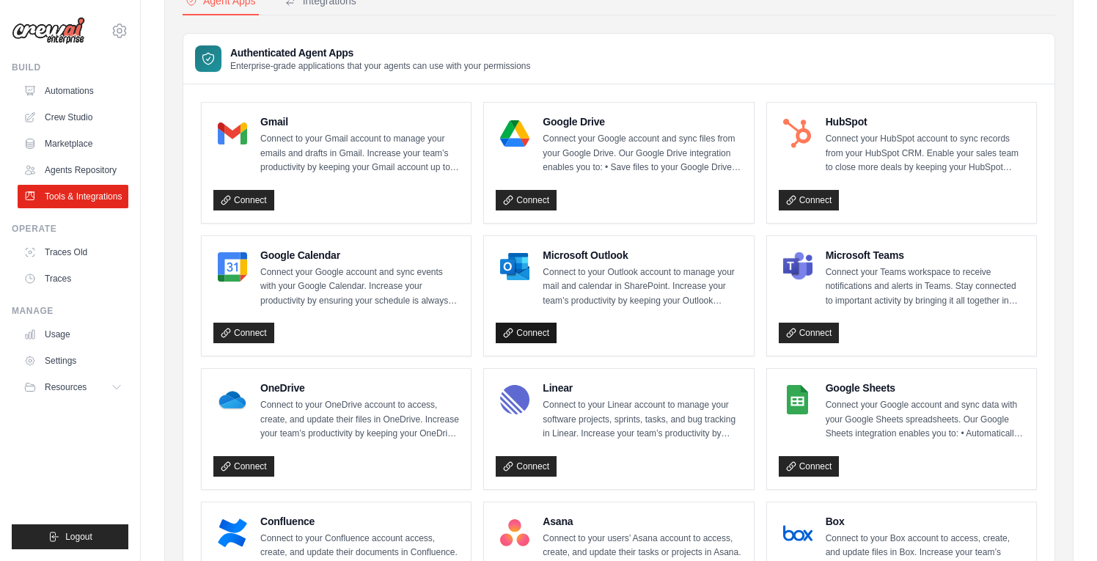
click at [537, 326] on link "Connect" at bounding box center [526, 333] width 61 height 21
